Goal: Use online tool/utility: Utilize a website feature to perform a specific function

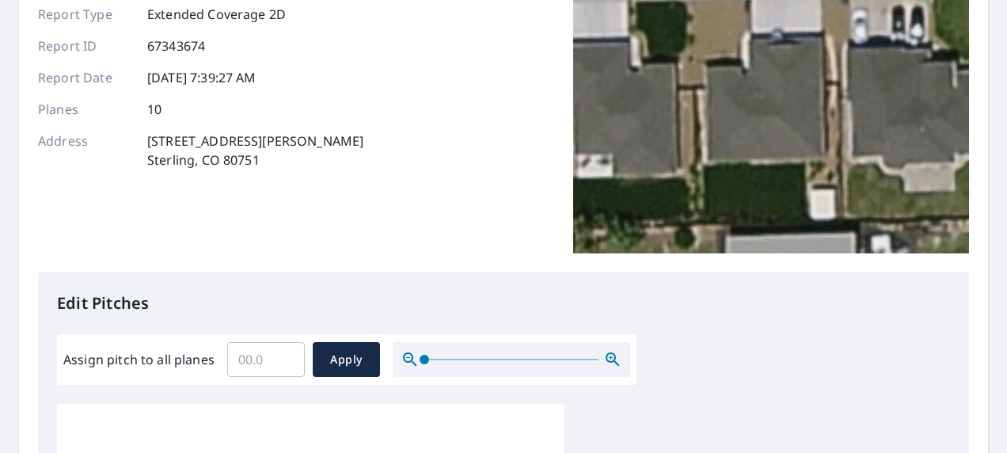
scroll to position [237, 0]
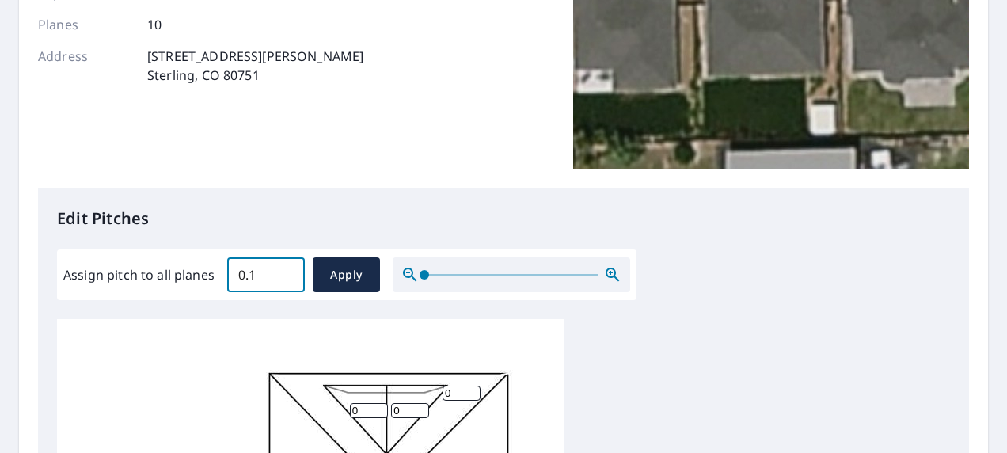
click at [291, 272] on input "0.1" at bounding box center [266, 274] width 78 height 44
type input "0"
type input "6"
click at [347, 263] on button "Apply" at bounding box center [346, 274] width 67 height 35
type input "6"
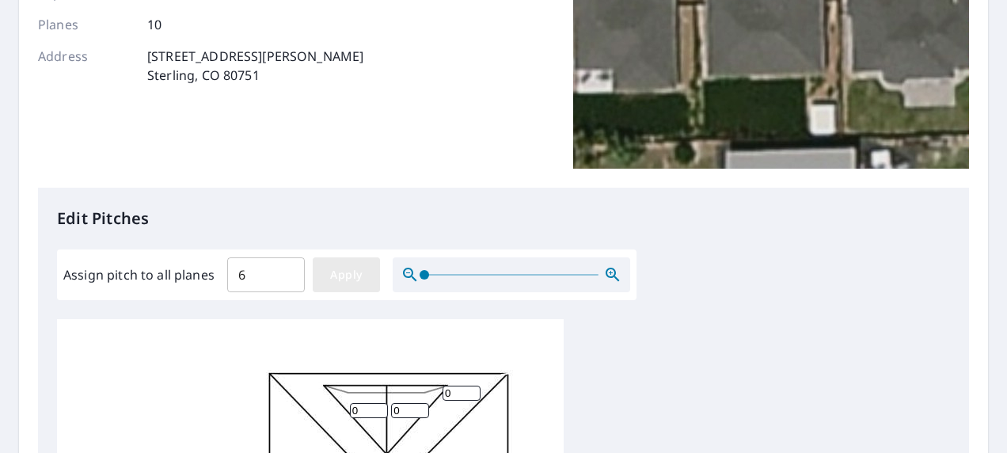
type input "6"
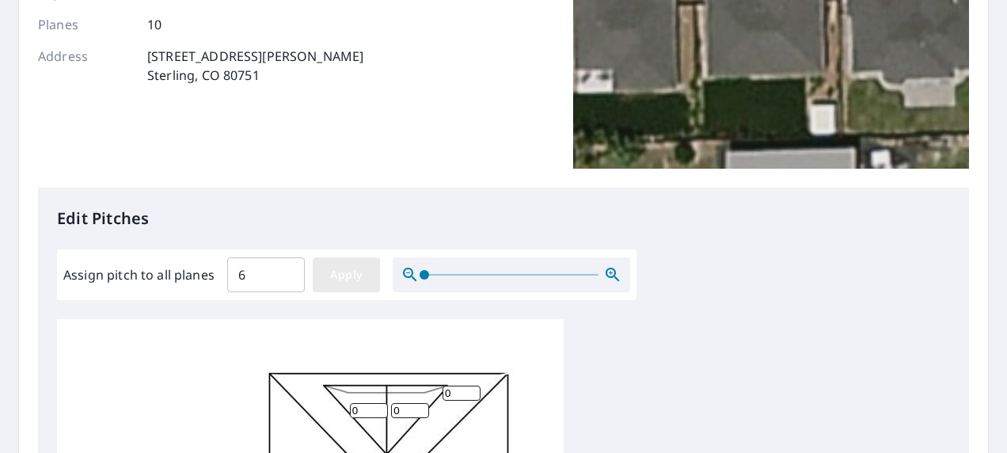
type input "6"
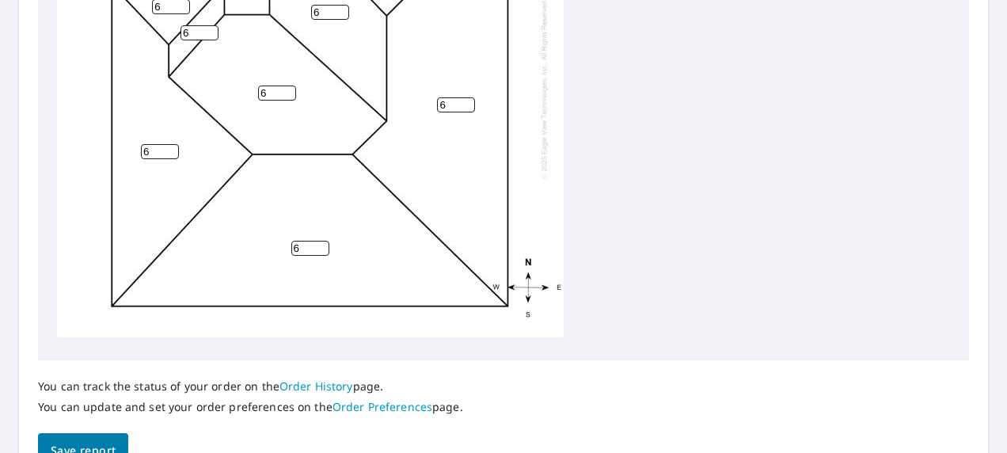
scroll to position [799, 0]
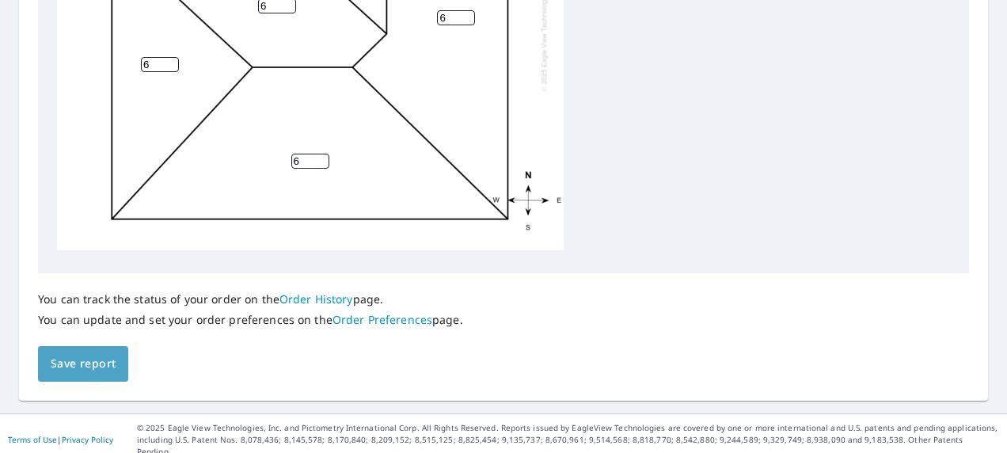
click at [96, 369] on span "Save report" at bounding box center [83, 364] width 65 height 20
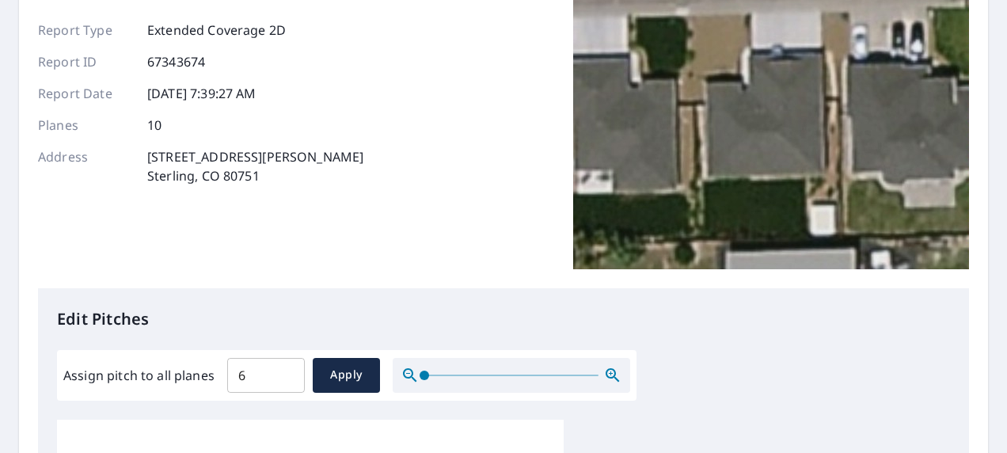
scroll to position [0, 0]
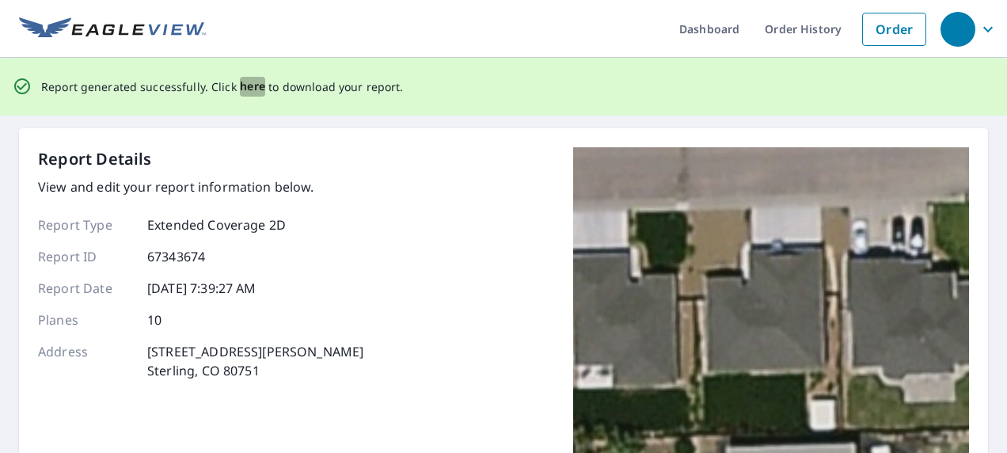
click at [247, 88] on span "here" at bounding box center [253, 87] width 26 height 20
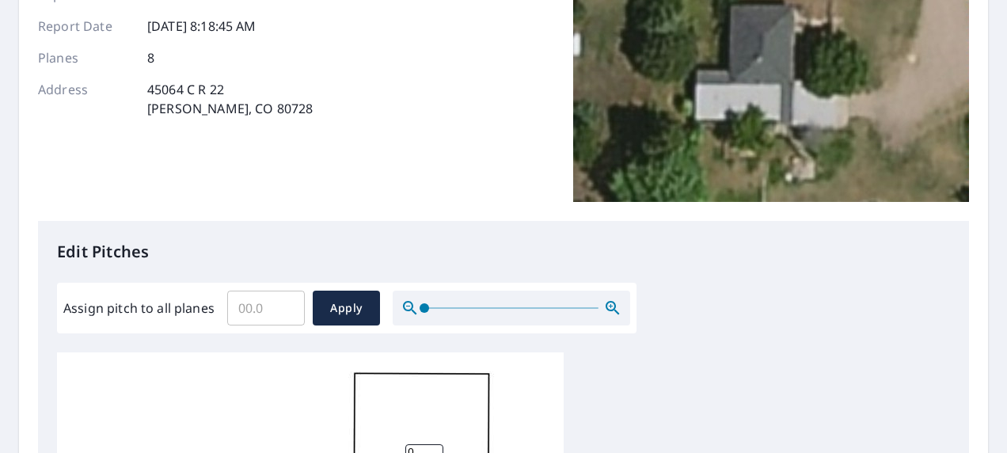
scroll to position [237, 0]
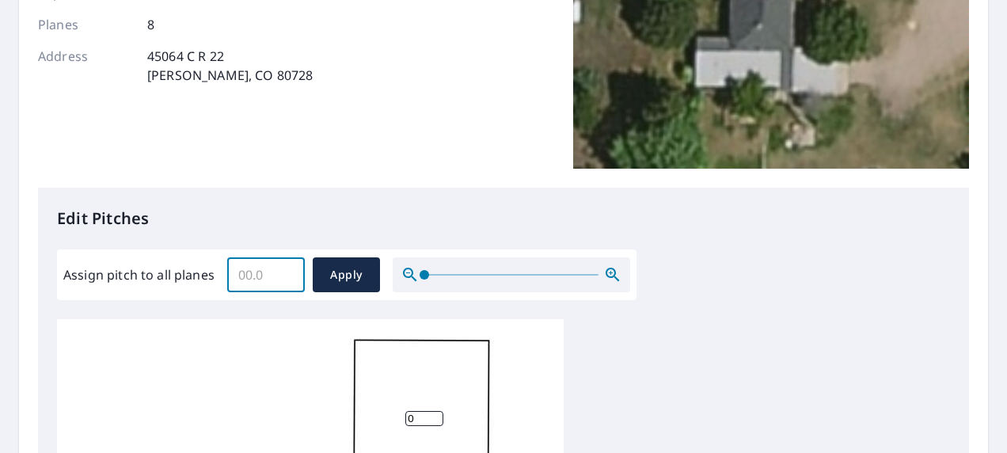
click at [266, 271] on input "Assign pitch to all planes" at bounding box center [266, 274] width 78 height 44
type input "5"
click at [356, 264] on button "Apply" at bounding box center [346, 274] width 67 height 35
type input "5"
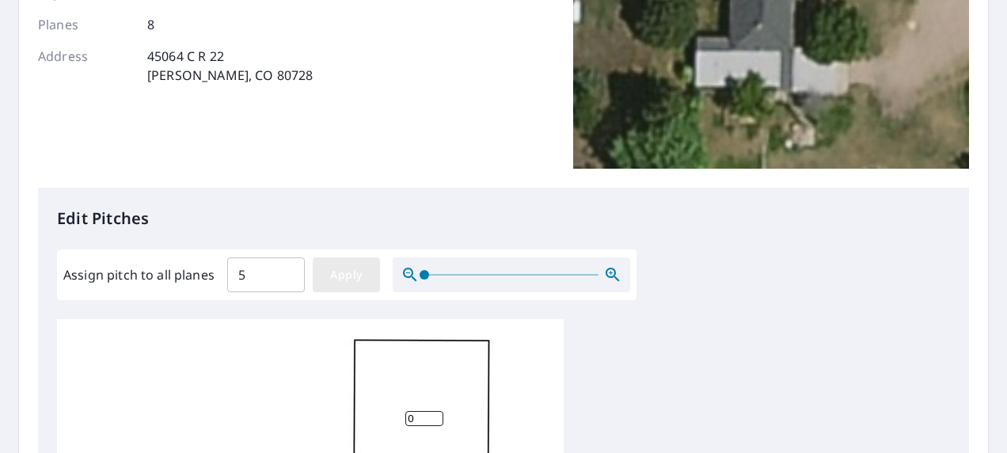
type input "5"
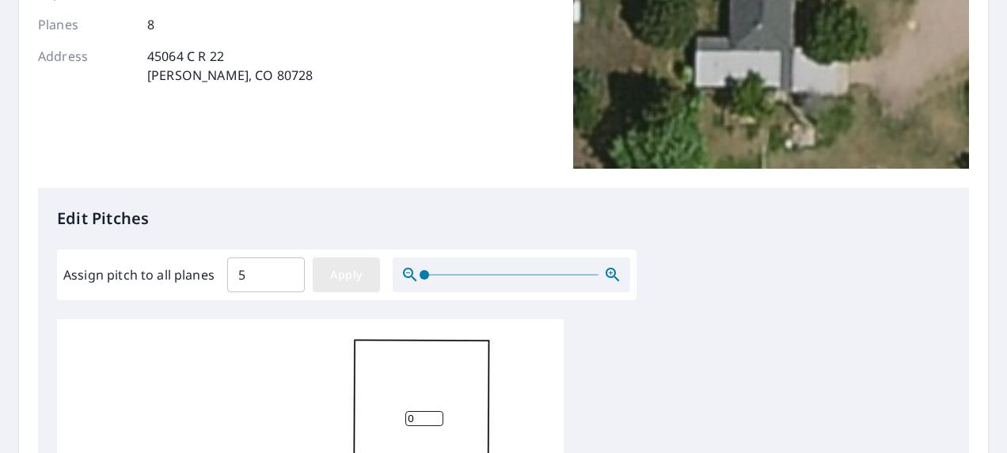
type input "5"
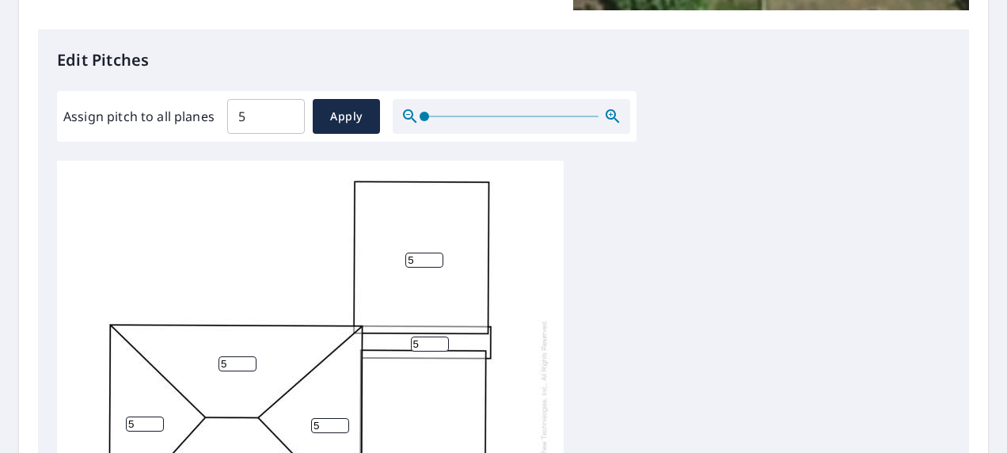
scroll to position [16, 0]
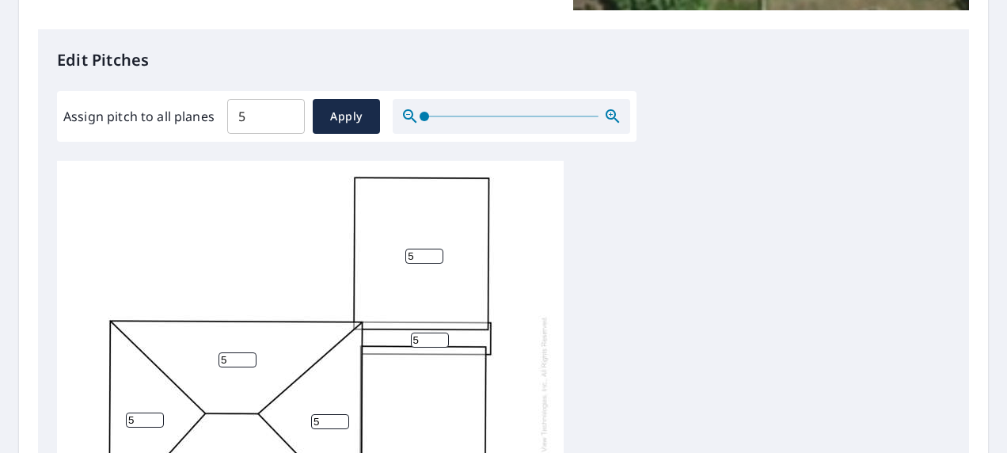
click at [428, 248] on input "5" at bounding box center [424, 255] width 38 height 15
type input "0"
drag, startPoint x: 419, startPoint y: 328, endPoint x: 453, endPoint y: 305, distance: 40.4
click at [433, 315] on div "5 0 5 5 5 5 5 5" at bounding box center [310, 405] width 506 height 497
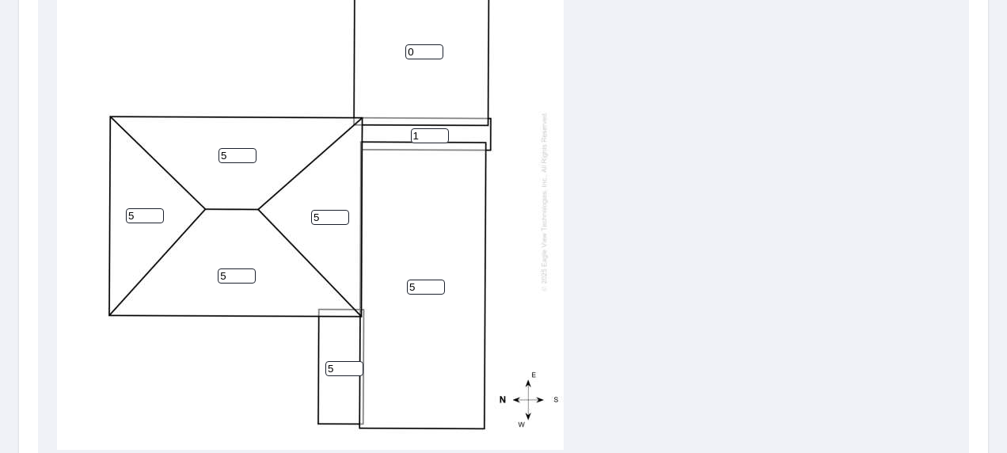
scroll to position [633, 0]
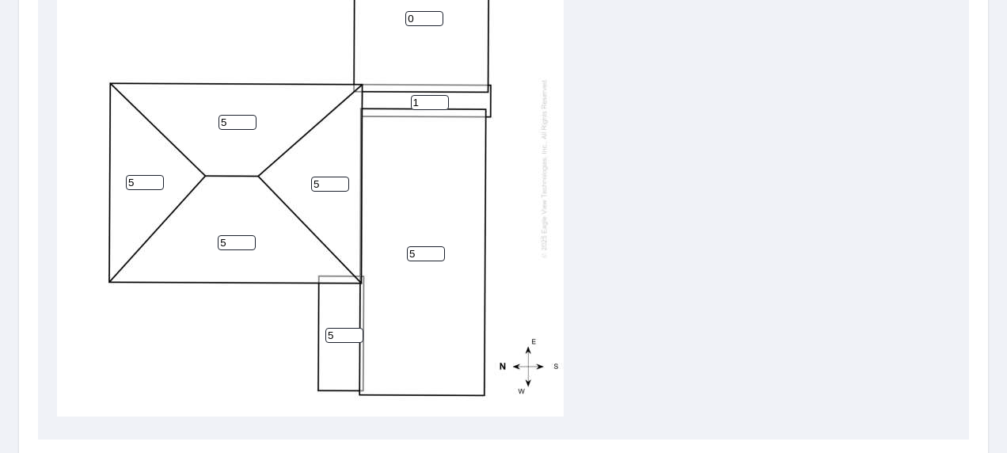
type input "1"
click at [426, 246] on input "5" at bounding box center [426, 253] width 38 height 15
type input "1"
drag, startPoint x: 339, startPoint y: 323, endPoint x: 365, endPoint y: 317, distance: 26.9
click at [339, 328] on input "5" at bounding box center [344, 335] width 38 height 15
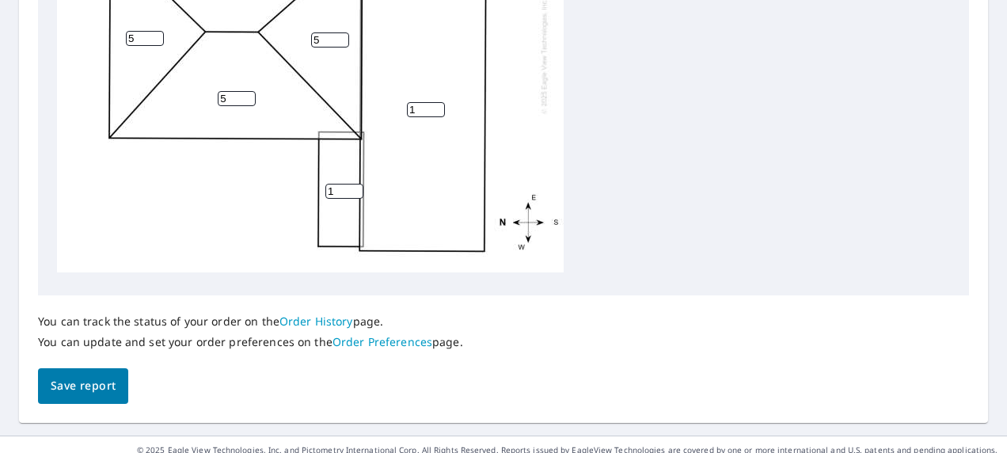
scroll to position [799, 0]
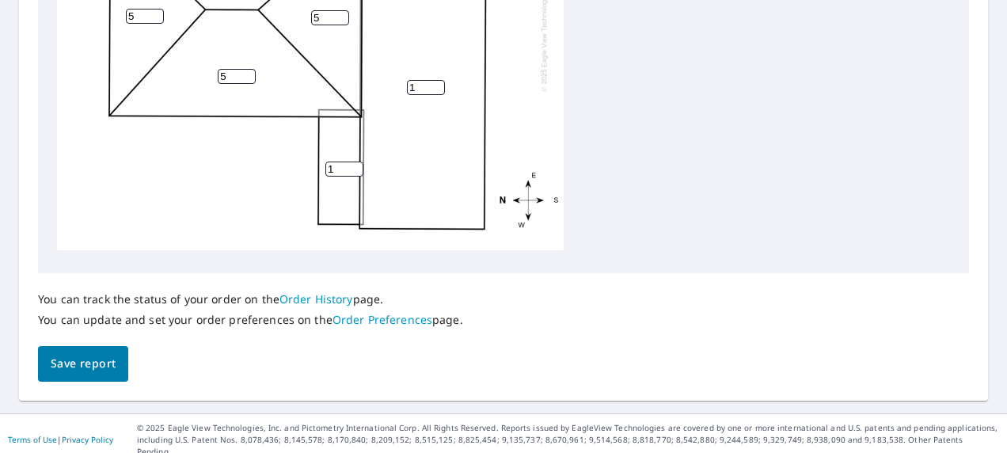
type input "1"
click at [111, 359] on span "Save report" at bounding box center [83, 364] width 65 height 20
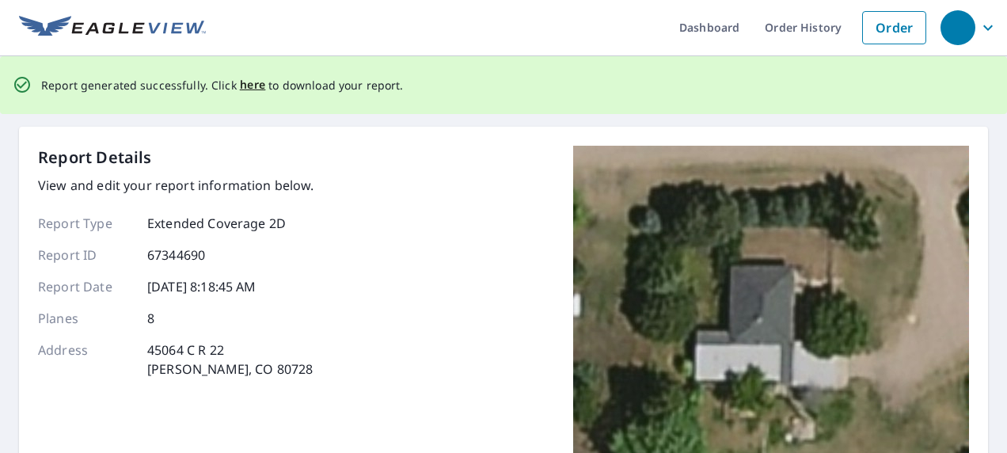
scroll to position [0, 0]
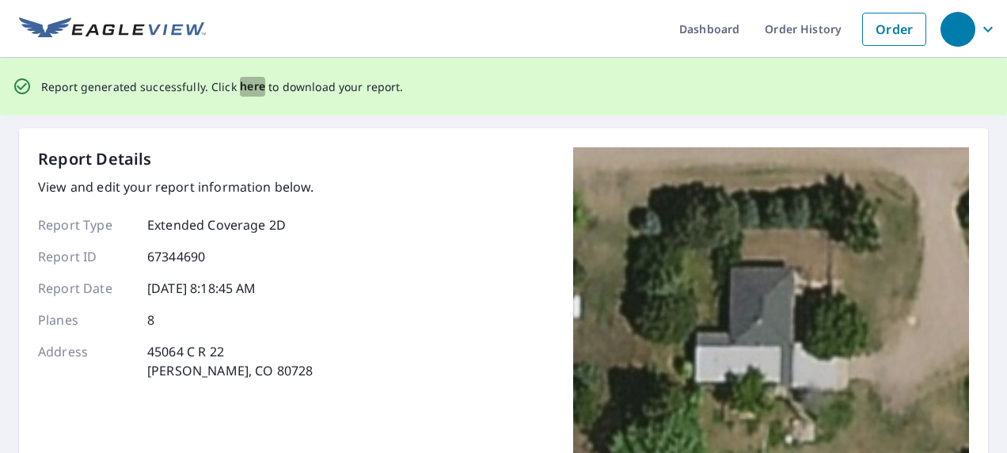
click at [250, 87] on span "here" at bounding box center [253, 87] width 26 height 20
